Goal: Navigation & Orientation: Find specific page/section

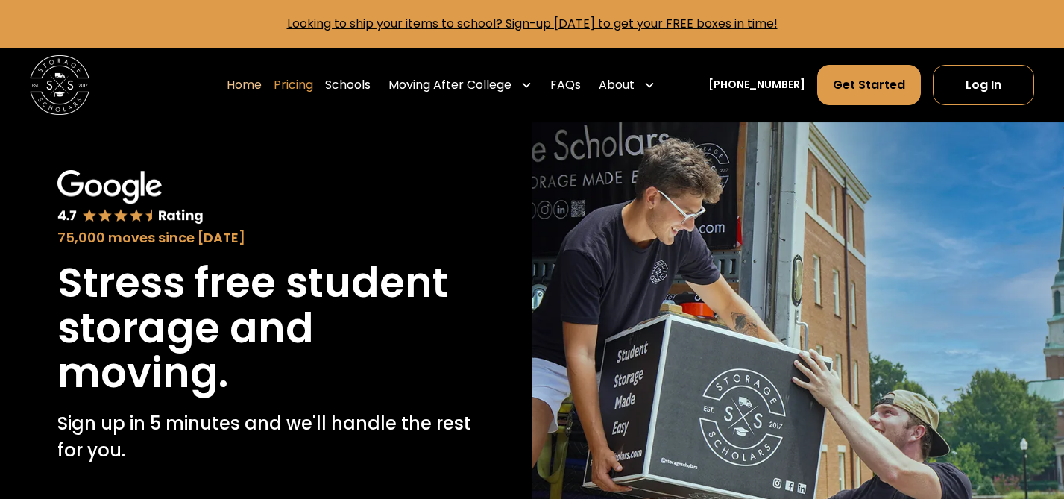
click at [309, 90] on link "Pricing" at bounding box center [294, 85] width 40 height 42
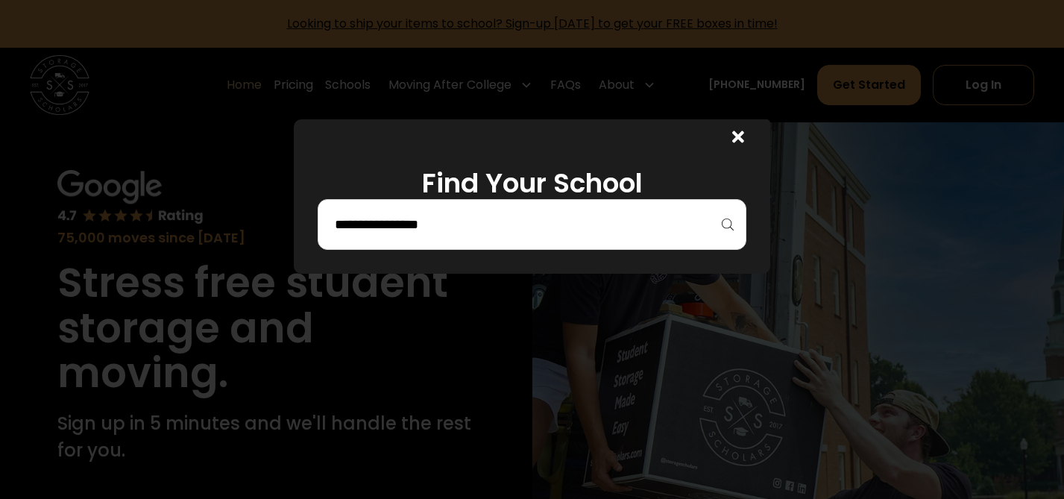
click at [370, 227] on input "search" at bounding box center [531, 224] width 397 height 25
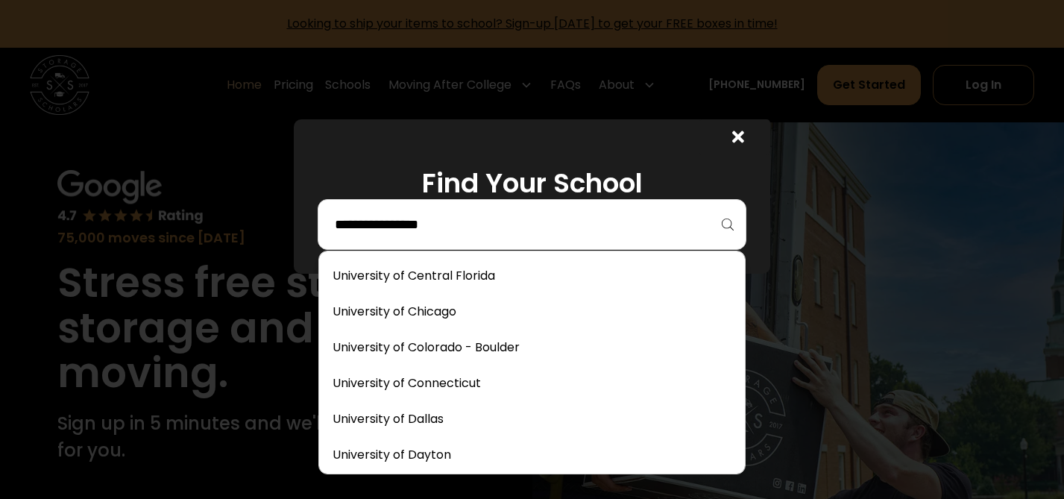
scroll to position [6983, 0]
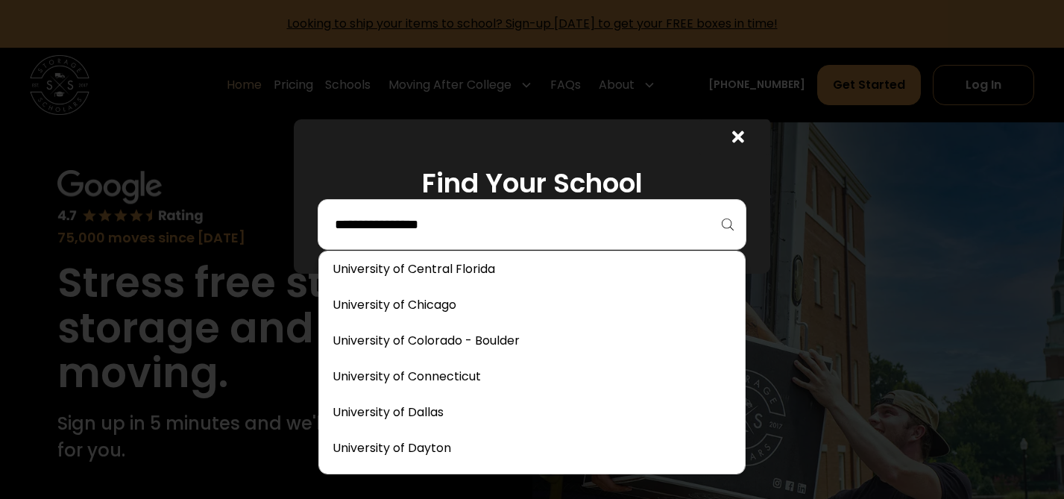
click at [459, 228] on input "search" at bounding box center [531, 224] width 397 height 25
click at [475, 218] on input "search" at bounding box center [531, 224] width 397 height 25
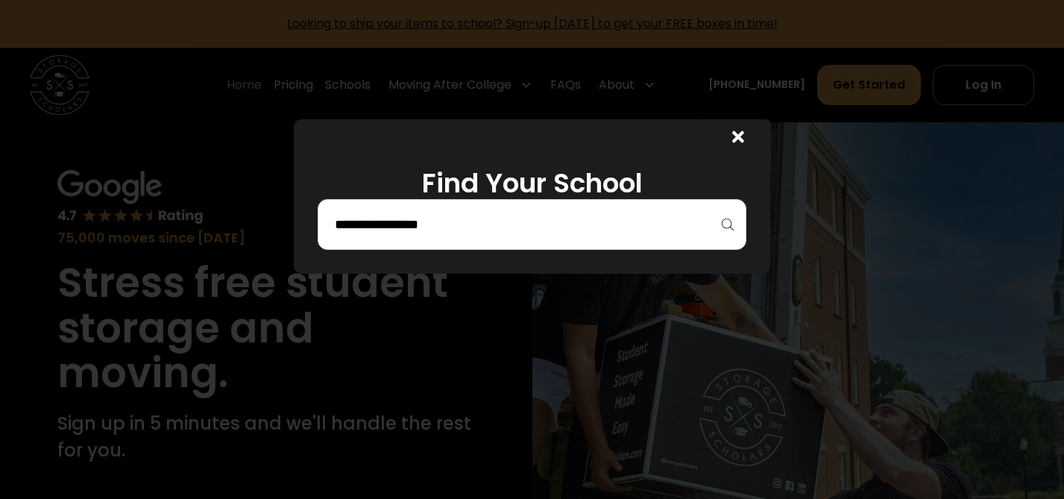
click at [736, 135] on icon at bounding box center [738, 136] width 12 height 12
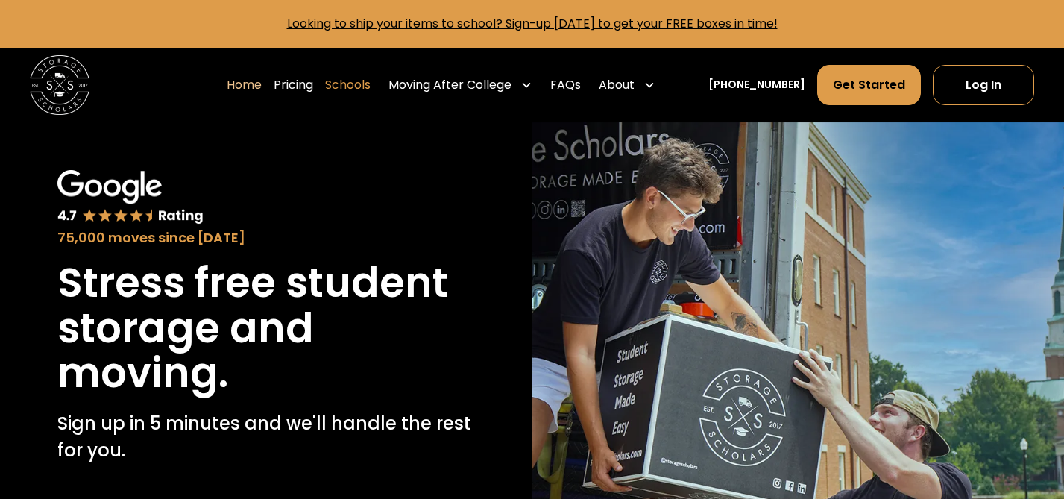
click at [370, 86] on link "Schools" at bounding box center [347, 85] width 45 height 42
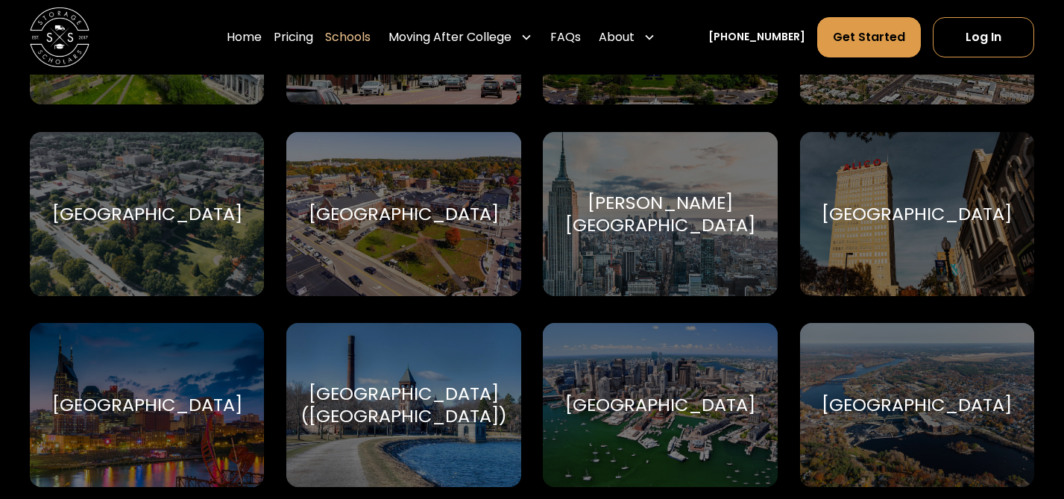
scroll to position [969, 0]
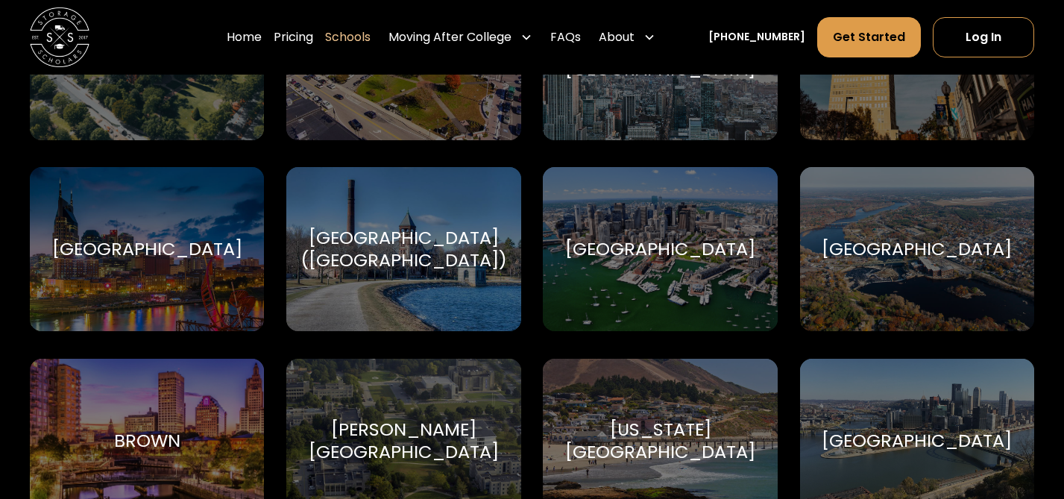
click at [658, 259] on div "[GEOGRAPHIC_DATA]" at bounding box center [660, 249] width 190 height 22
